Goal: Task Accomplishment & Management: Manage account settings

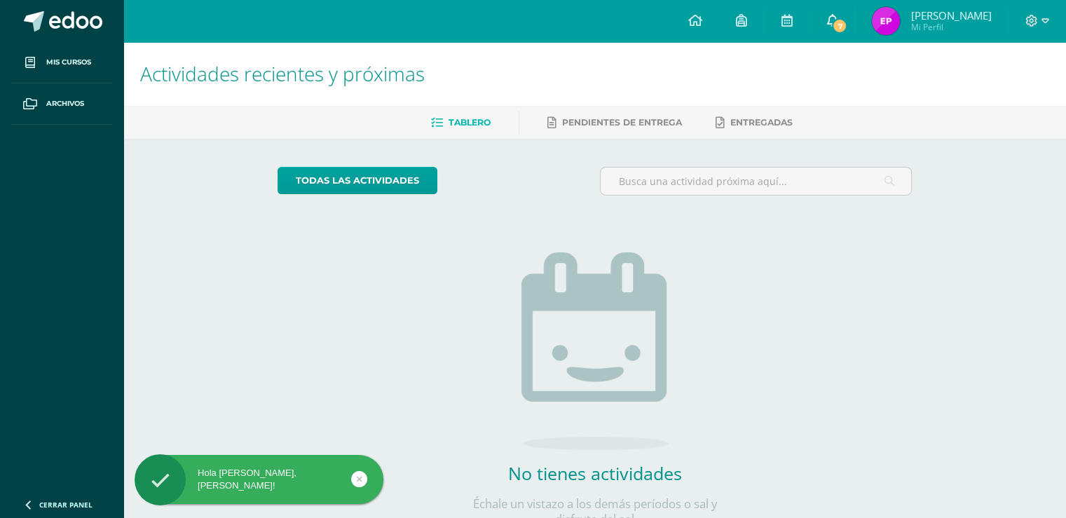
click at [847, 27] on span "7" at bounding box center [839, 25] width 15 height 15
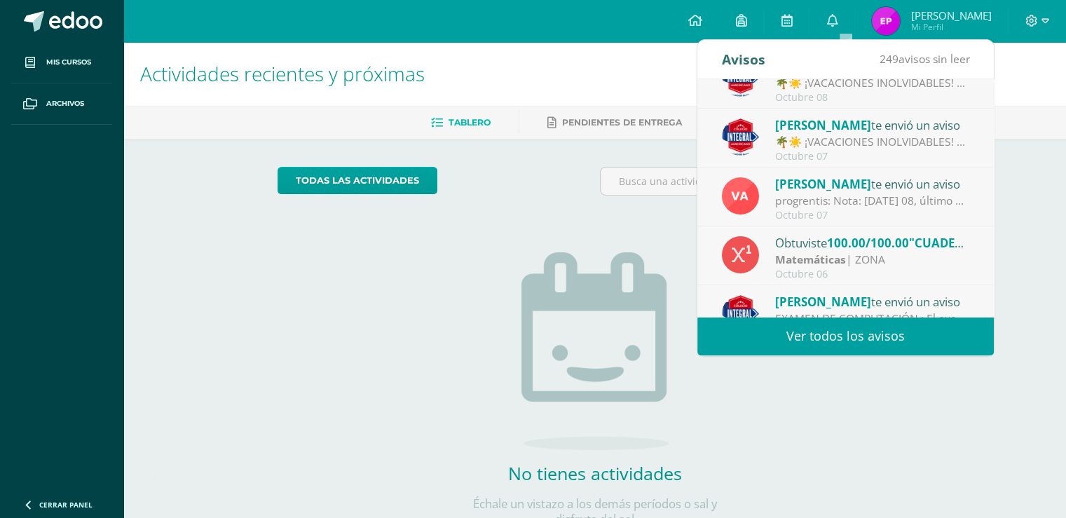
scroll to position [150, 0]
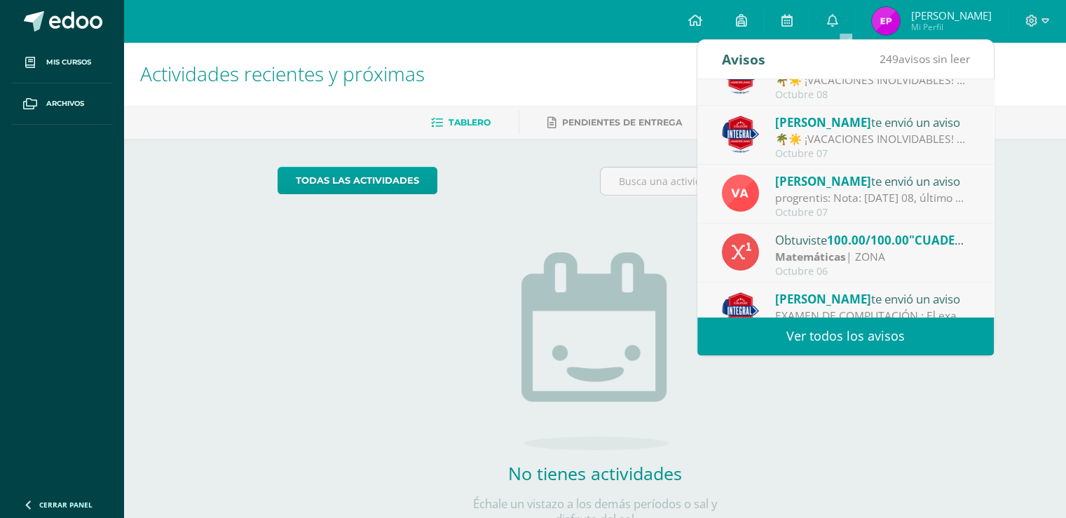
click at [879, 198] on div "progrentis: Nota: [DATE] 08, último dia para completar las 20 unidades.Gracias" at bounding box center [872, 198] width 195 height 16
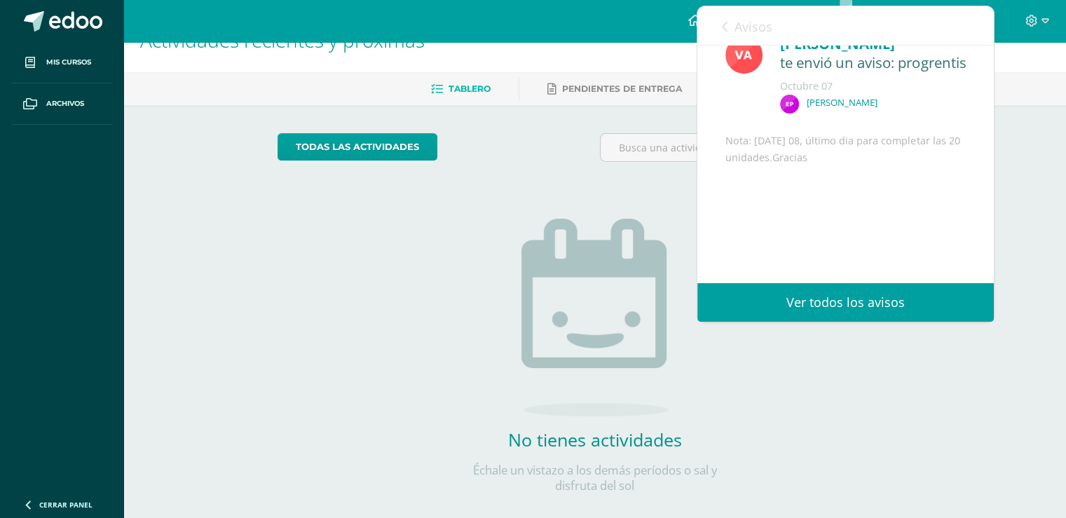
scroll to position [53, 0]
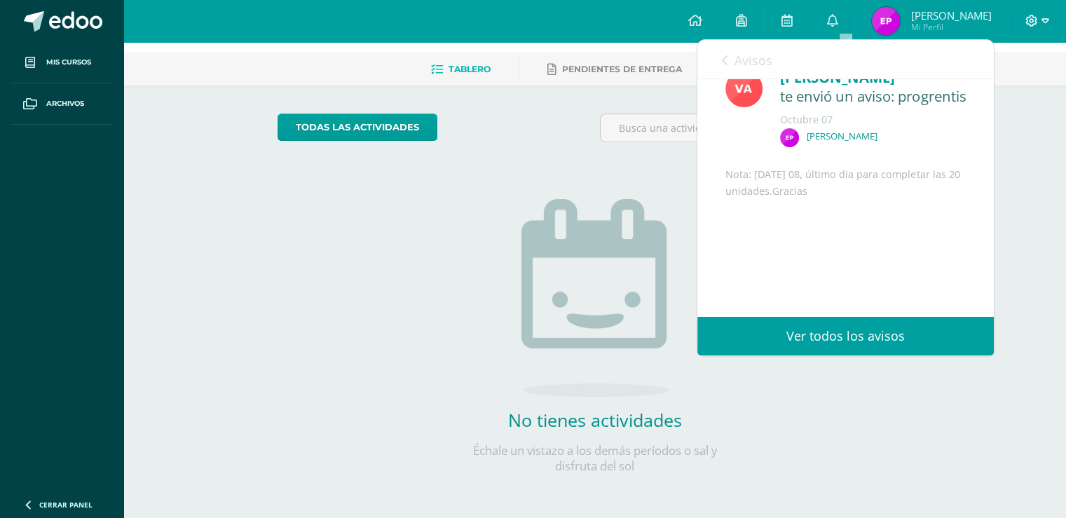
click at [1024, 26] on div at bounding box center [1036, 21] width 57 height 42
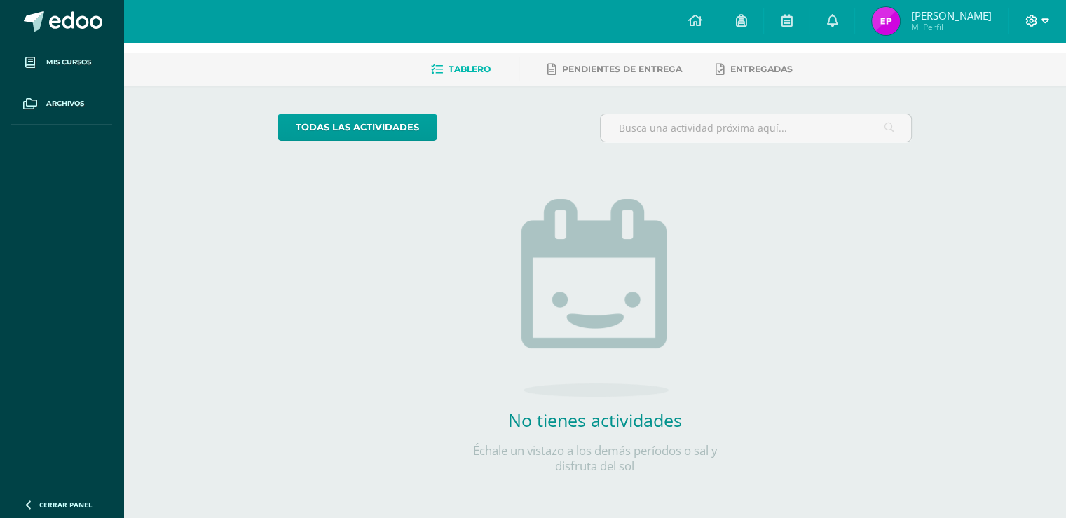
click at [1033, 25] on icon at bounding box center [1031, 21] width 13 height 13
click at [1002, 97] on span "Cerrar sesión" at bounding box center [1000, 95] width 63 height 13
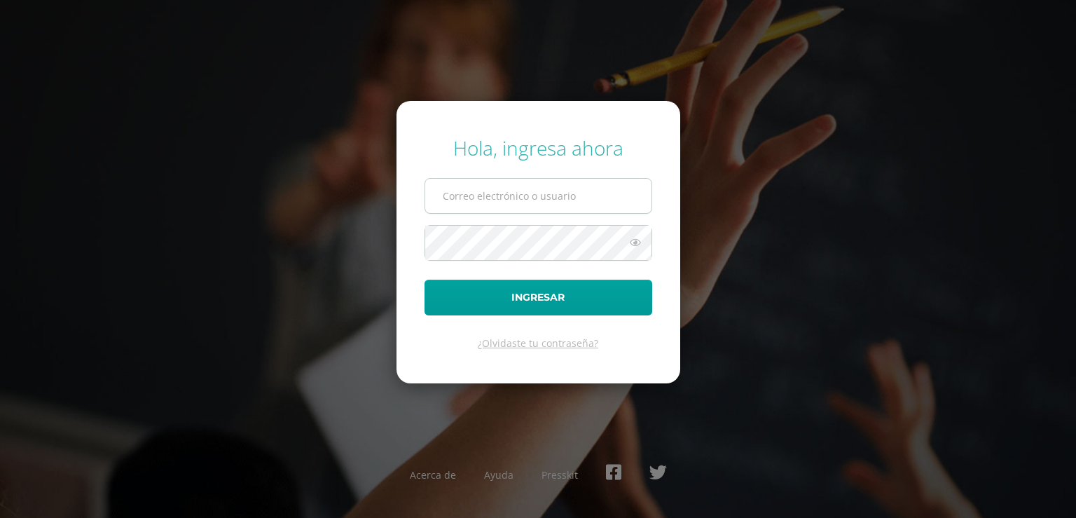
type input "alumno23pspc@integralamericano.edu.gt"
click at [535, 184] on input "alumno23pspc@integralamericano.edu.gt" at bounding box center [538, 196] width 226 height 34
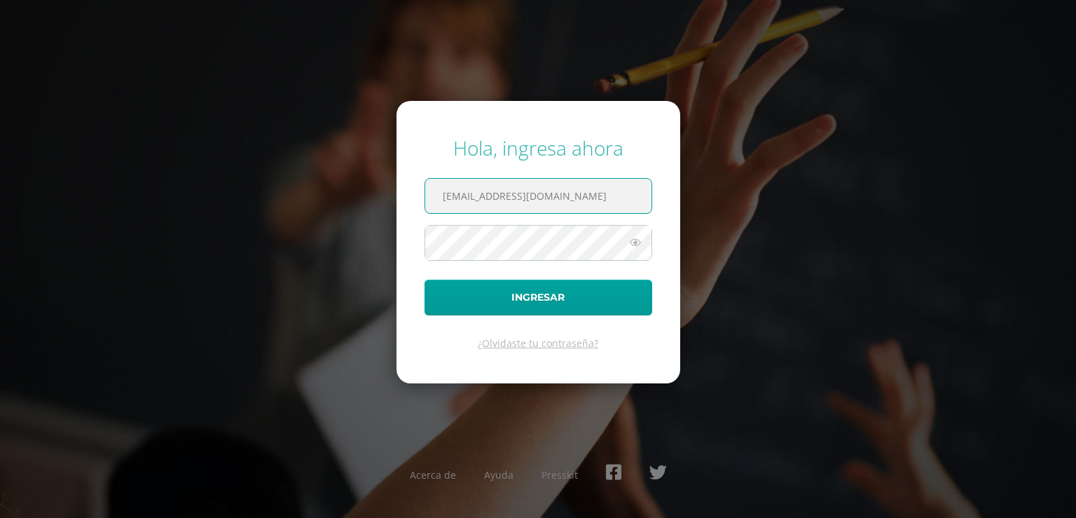
drag, startPoint x: 437, startPoint y: 193, endPoint x: 659, endPoint y: 179, distance: 221.8
click at [659, 178] on form "Hola, ingresa ahora alumno23pspc@integralamericano.edu.gt Ingresar ¿Olvidaste t…" at bounding box center [539, 242] width 284 height 282
